Goal: Transaction & Acquisition: Download file/media

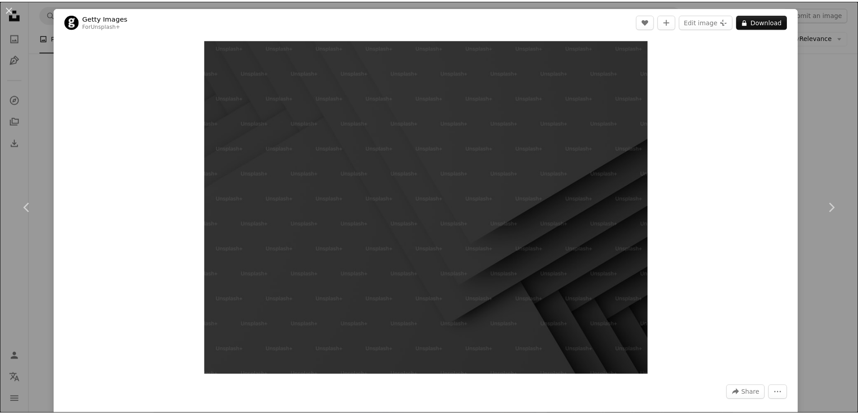
scroll to position [0, 239]
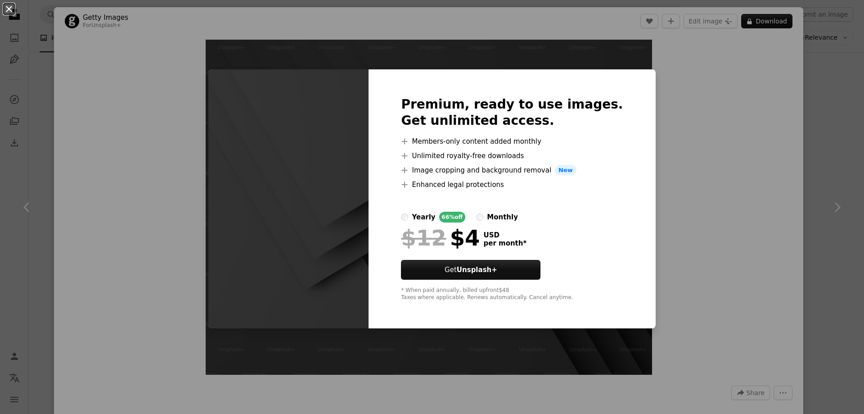
click at [12, 14] on button "An X shape" at bounding box center [9, 9] width 11 height 11
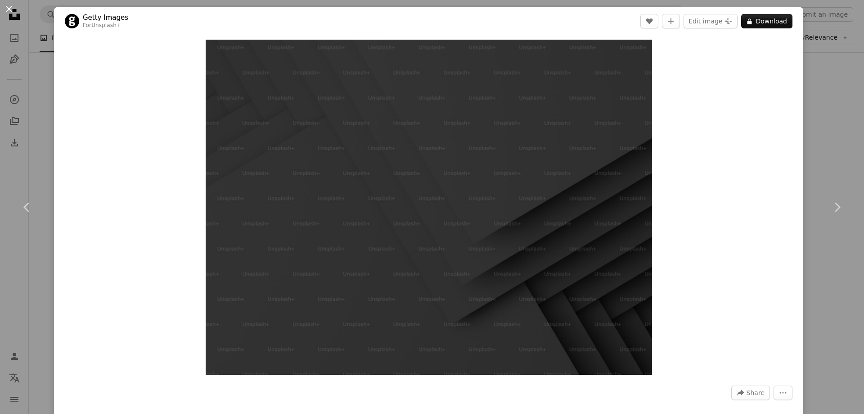
click at [7, 14] on button "An X shape" at bounding box center [9, 9] width 11 height 11
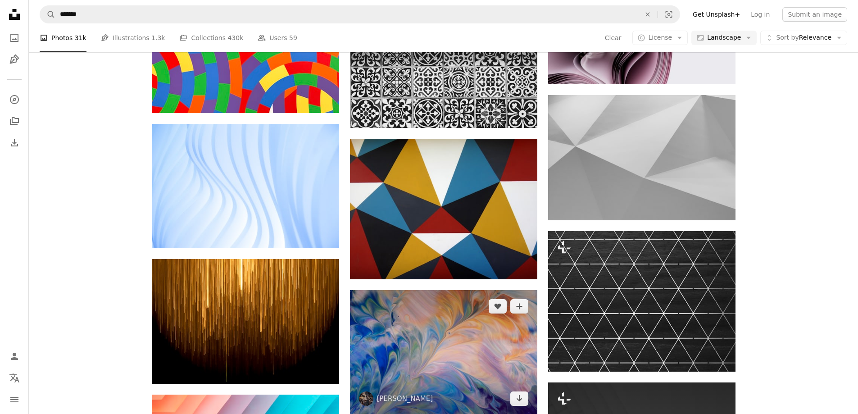
scroll to position [1756, 0]
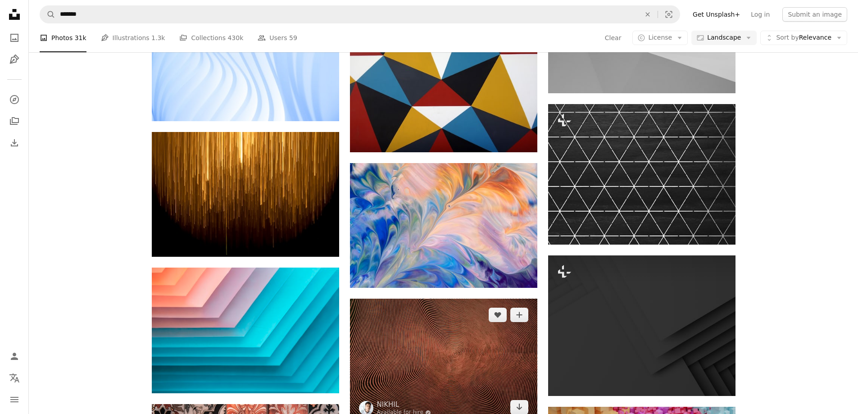
click at [402, 298] on img at bounding box center [443, 360] width 187 height 125
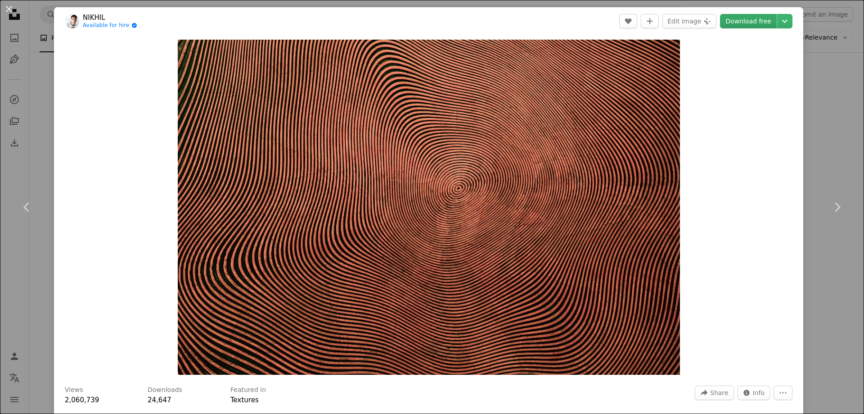
click at [754, 22] on link "Download free" at bounding box center [748, 21] width 57 height 14
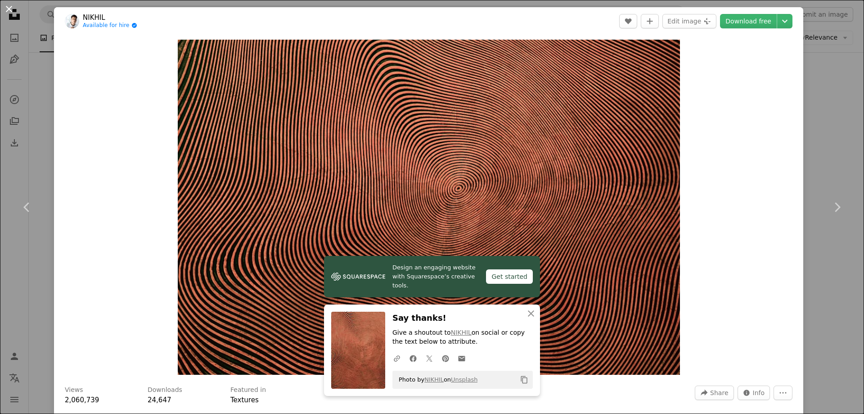
click at [9, 13] on button "An X shape" at bounding box center [9, 9] width 11 height 11
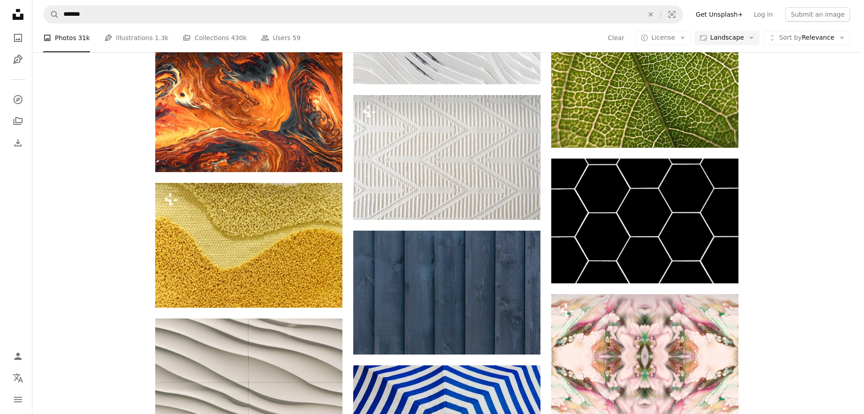
scroll to position [4862, 0]
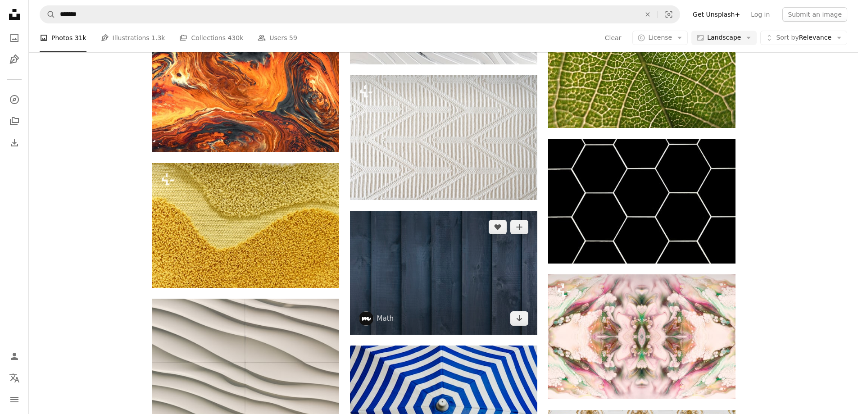
click at [451, 211] on img at bounding box center [443, 273] width 187 height 124
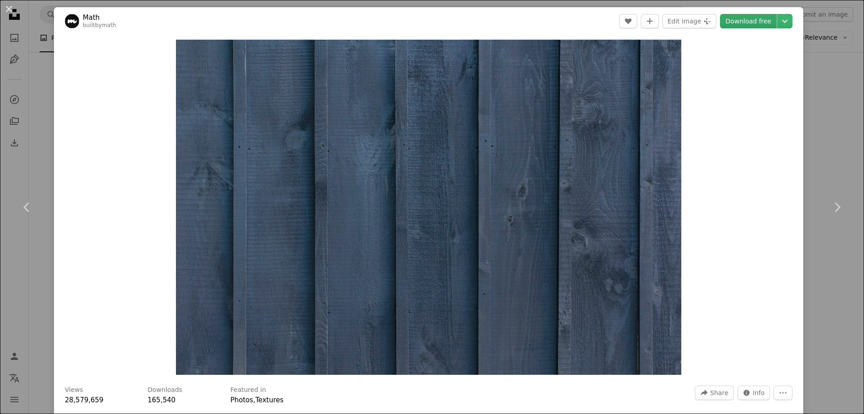
click at [734, 27] on link "Download free" at bounding box center [748, 21] width 57 height 14
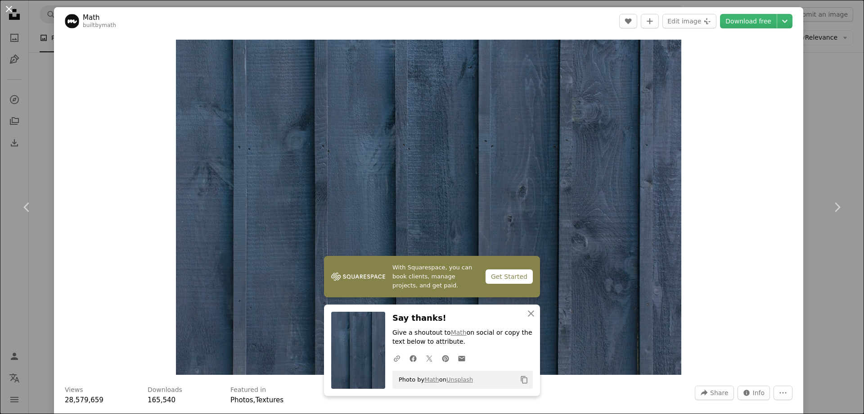
click at [11, 14] on button "An X shape" at bounding box center [9, 9] width 11 height 11
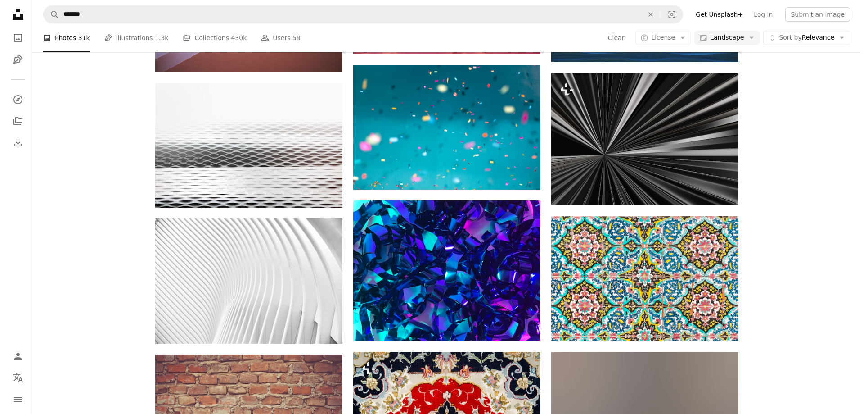
scroll to position [6932, 0]
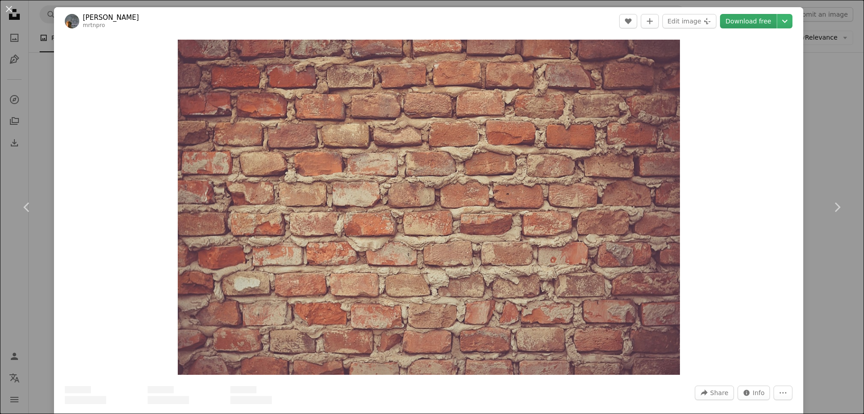
click at [734, 23] on link "Download free" at bounding box center [748, 21] width 57 height 14
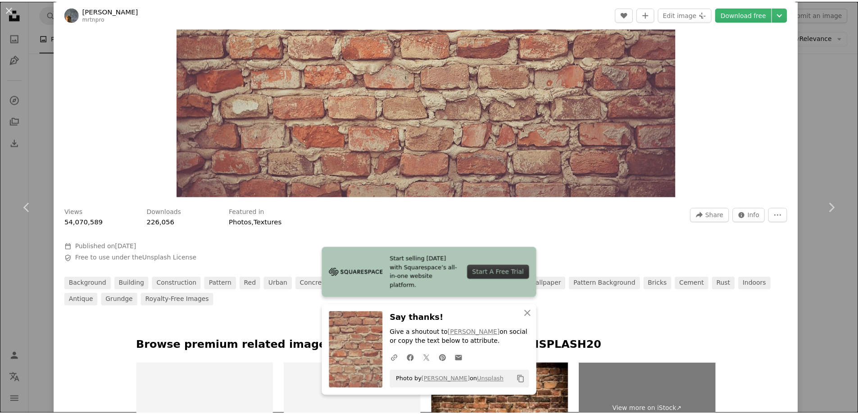
scroll to position [180, 0]
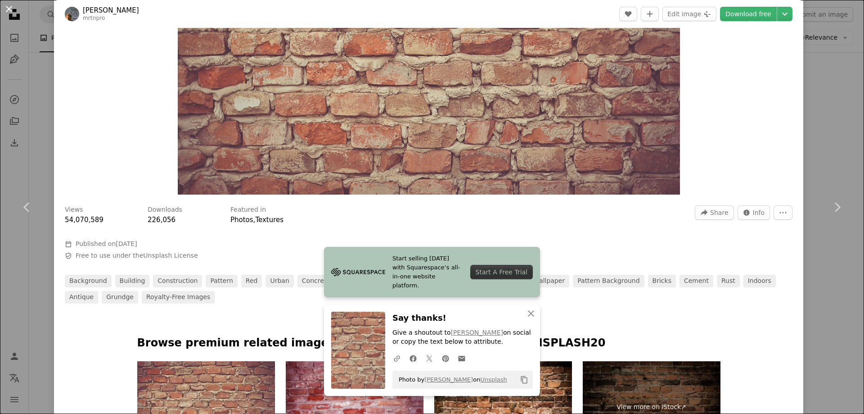
click at [11, 9] on button "An X shape" at bounding box center [9, 9] width 11 height 11
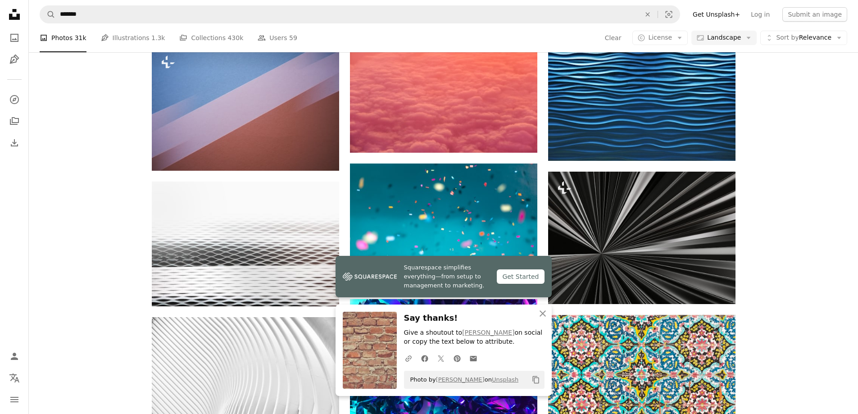
scroll to position [7202, 0]
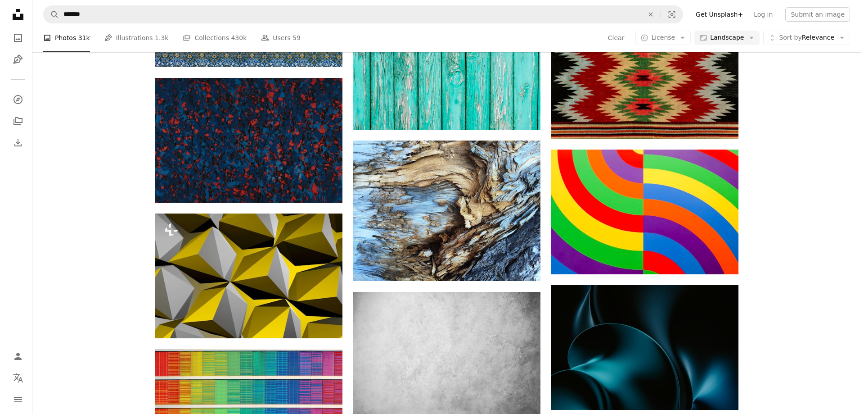
scroll to position [9498, 0]
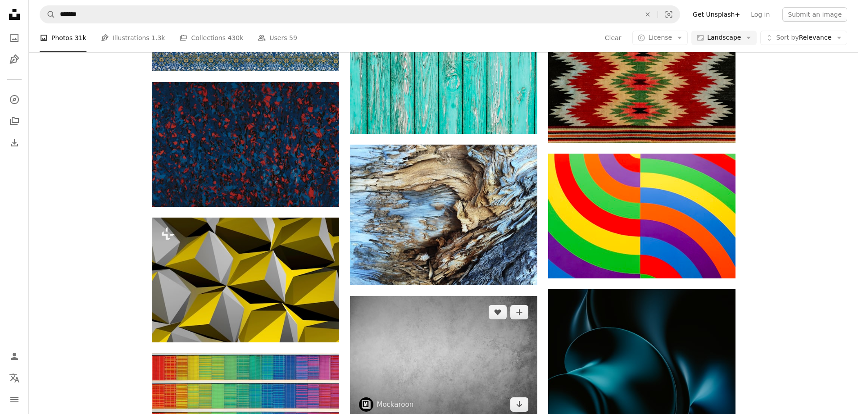
click at [468, 296] on img at bounding box center [443, 358] width 187 height 125
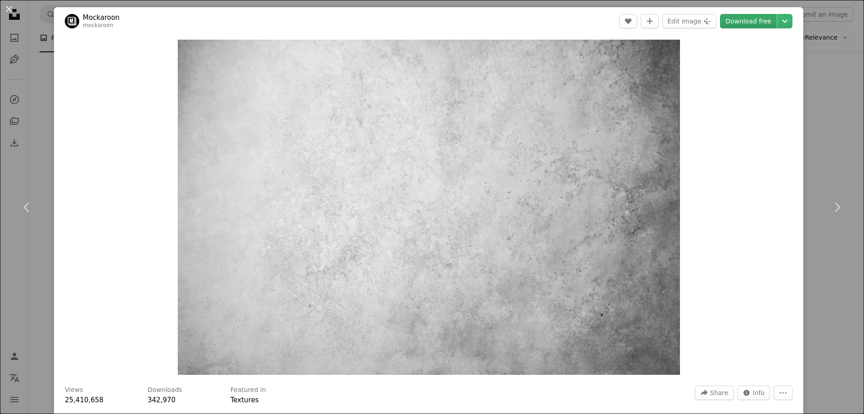
click at [732, 23] on link "Download free" at bounding box center [748, 21] width 57 height 14
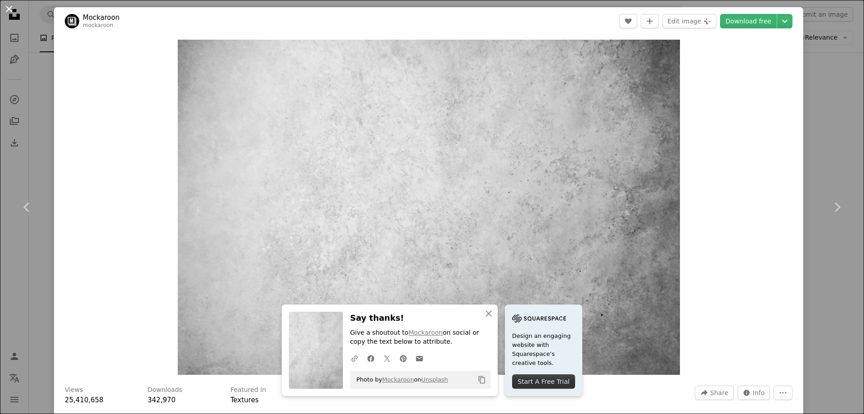
click at [12, 10] on button "An X shape" at bounding box center [9, 9] width 11 height 11
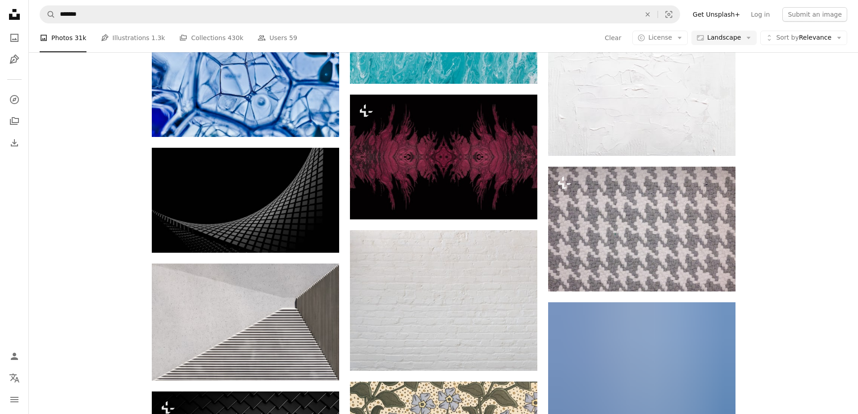
scroll to position [10936, 0]
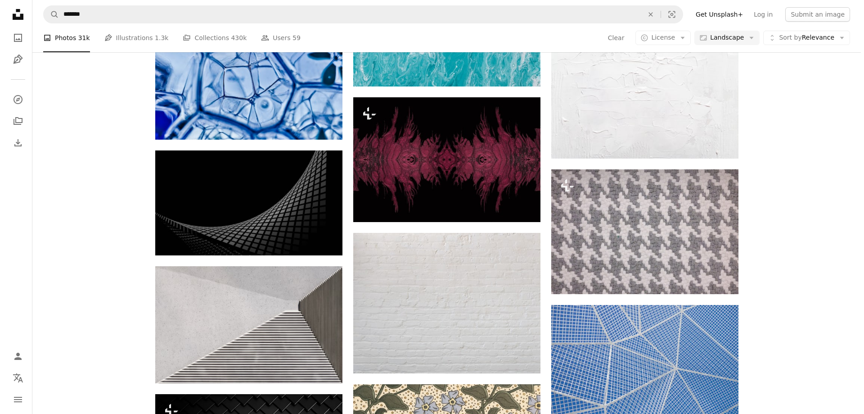
scroll to position [10848, 0]
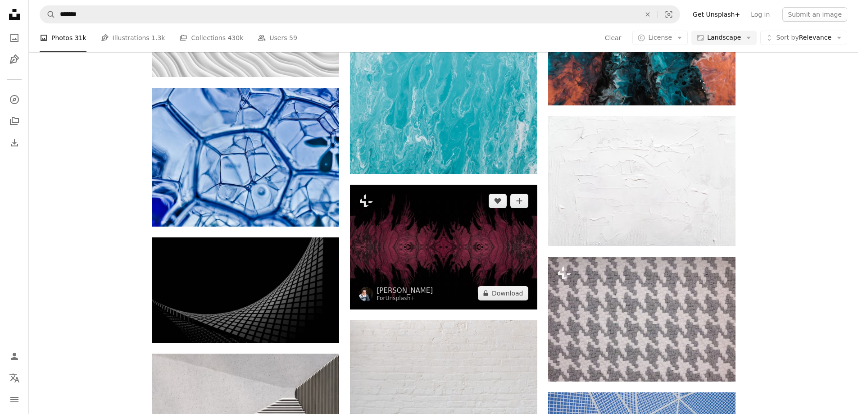
click at [451, 185] on img at bounding box center [443, 247] width 187 height 125
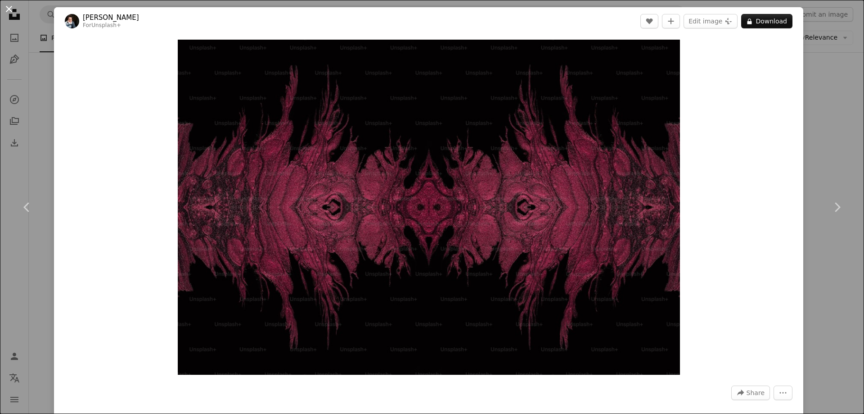
click at [13, 9] on button "An X shape" at bounding box center [9, 9] width 11 height 11
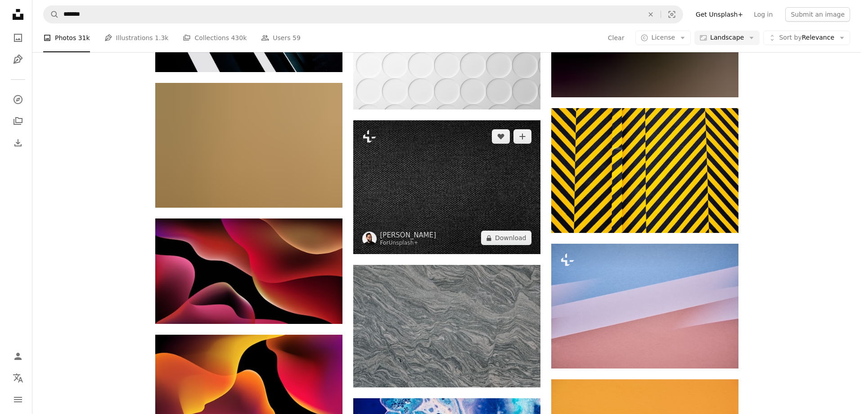
scroll to position [12244, 0]
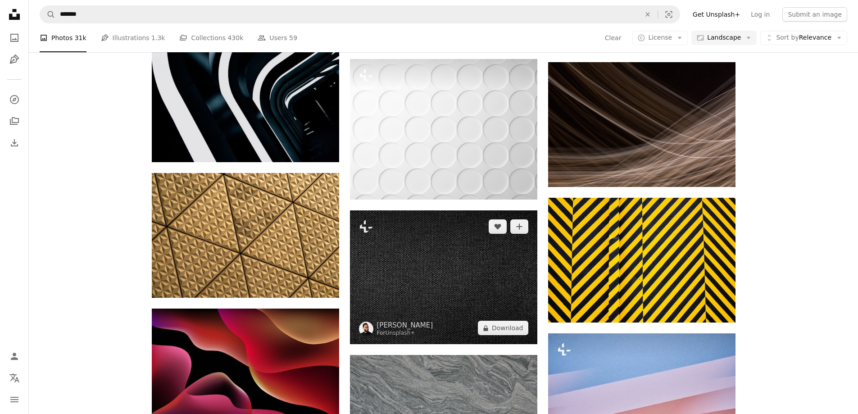
click at [456, 210] on img at bounding box center [443, 277] width 187 height 134
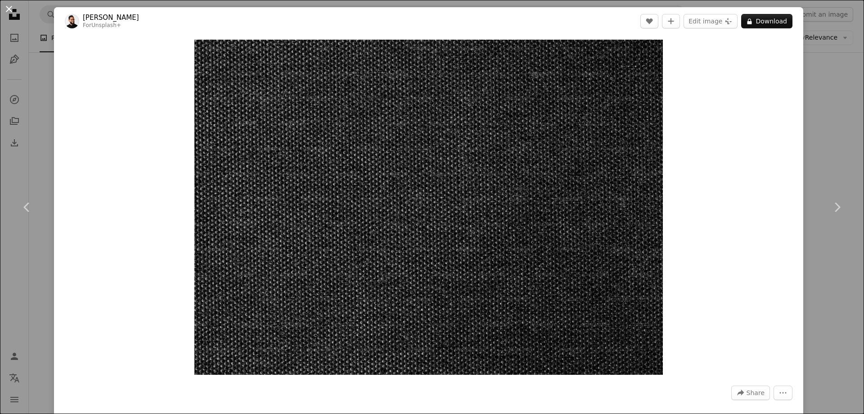
click at [9, 10] on button "An X shape" at bounding box center [9, 9] width 11 height 11
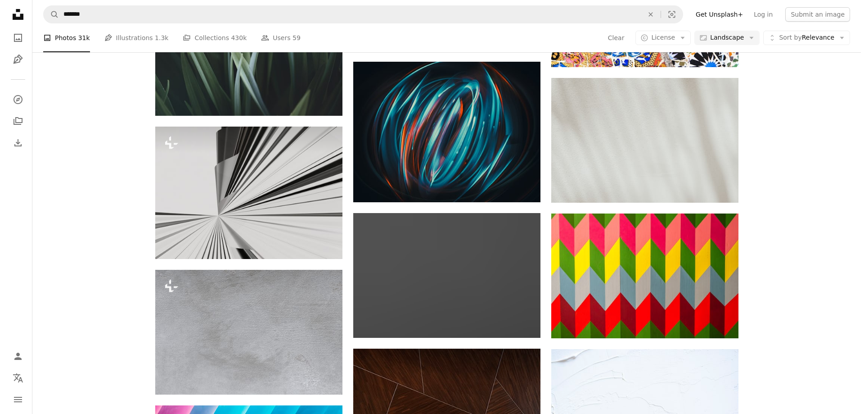
scroll to position [13144, 0]
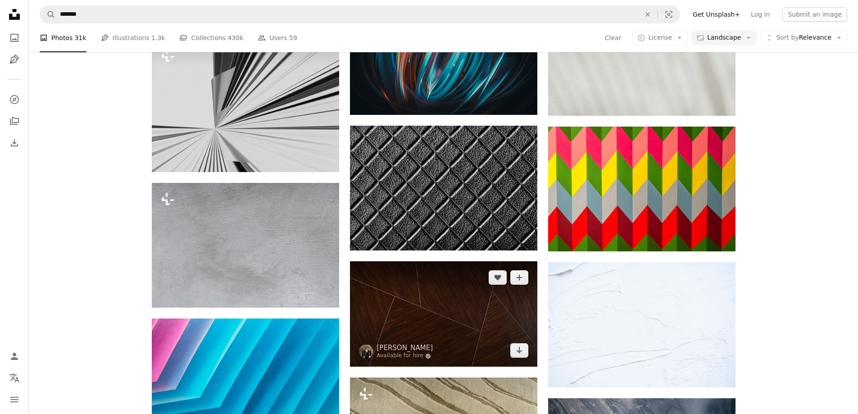
click at [440, 261] on img at bounding box center [443, 313] width 187 height 105
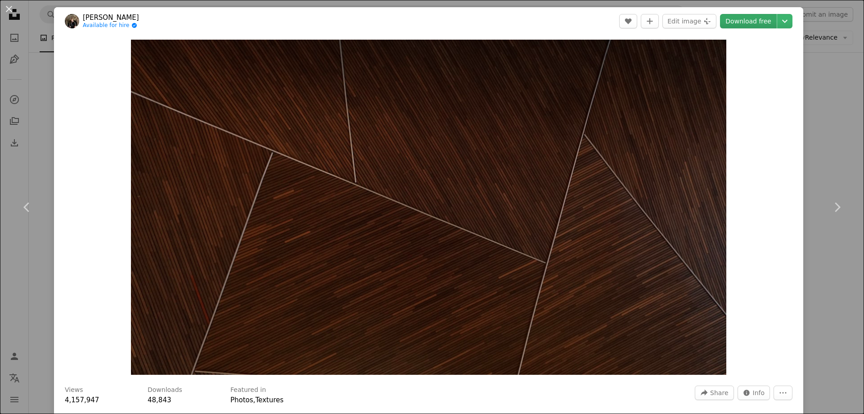
click at [732, 23] on link "Download free" at bounding box center [748, 21] width 57 height 14
